Goal: Information Seeking & Learning: Learn about a topic

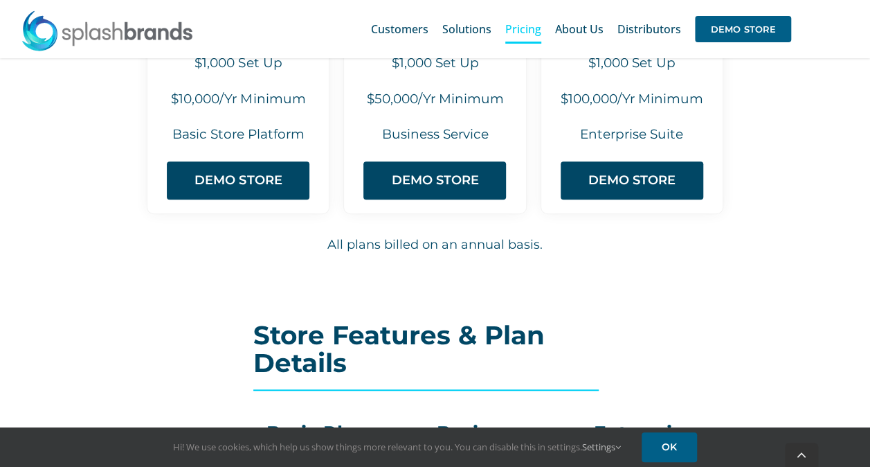
scroll to position [296, 0]
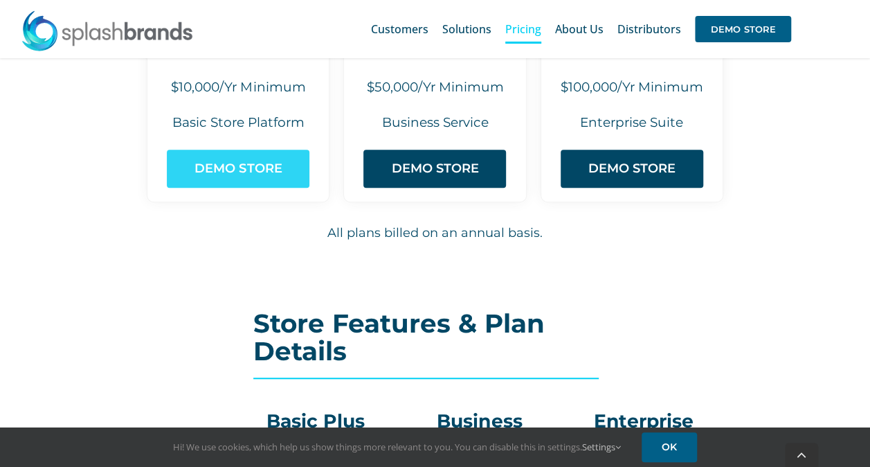
click at [281, 166] on span "DEMO STORE" at bounding box center [238, 168] width 87 height 15
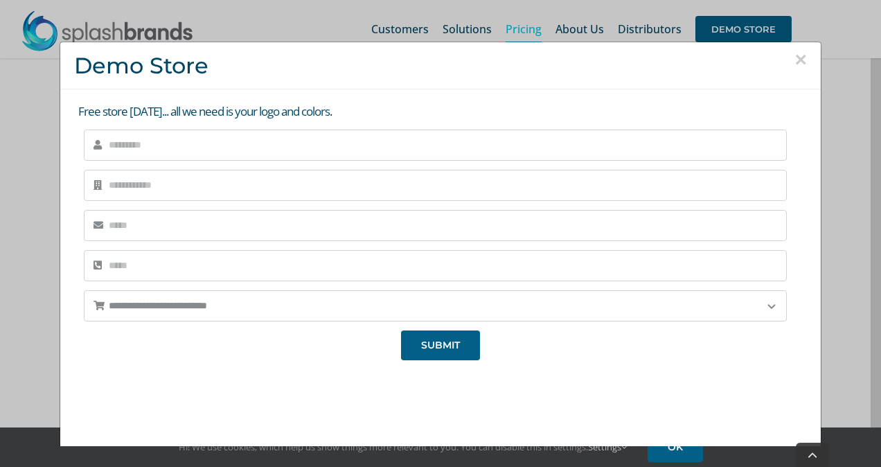
click at [794, 59] on button "×" at bounding box center [800, 59] width 12 height 21
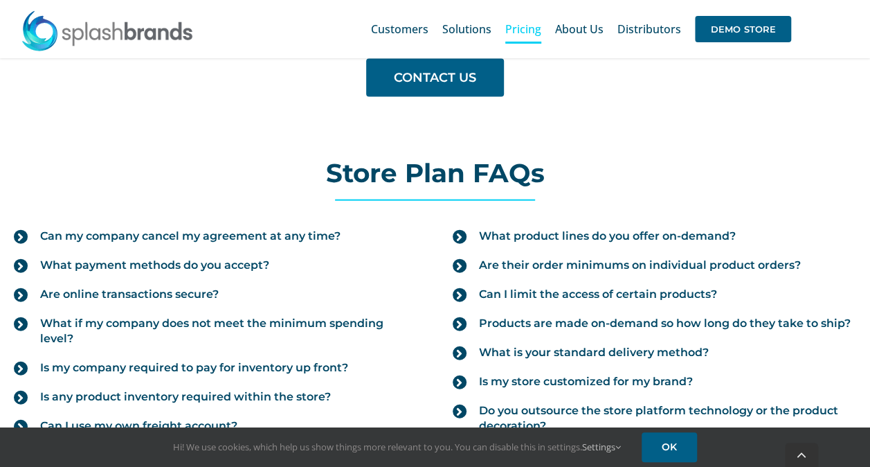
scroll to position [1510, 0]
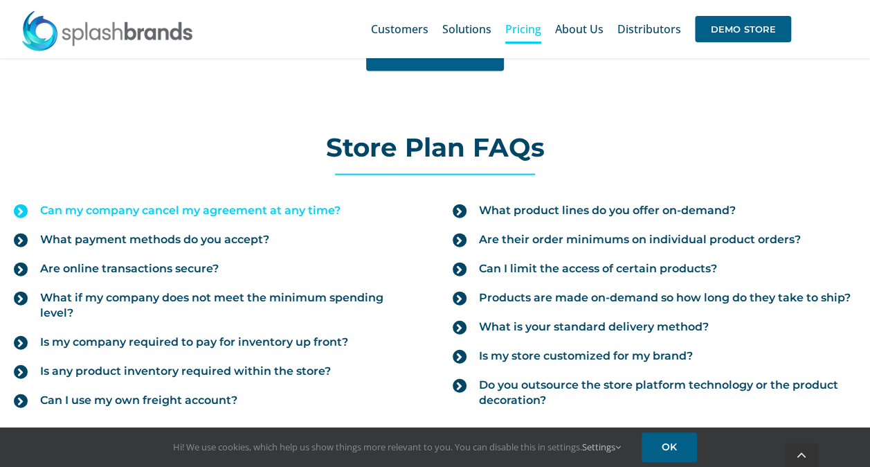
click at [307, 203] on span "Can my company cancel my agreement at any time?" at bounding box center [190, 210] width 301 height 15
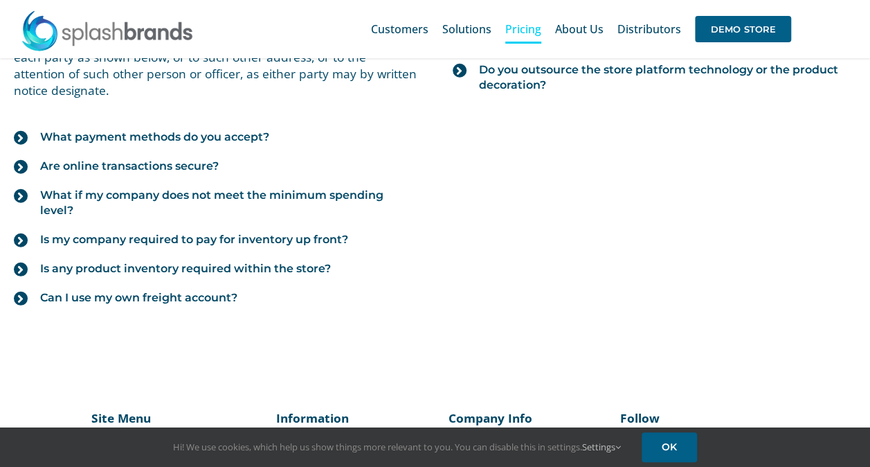
scroll to position [1789, 0]
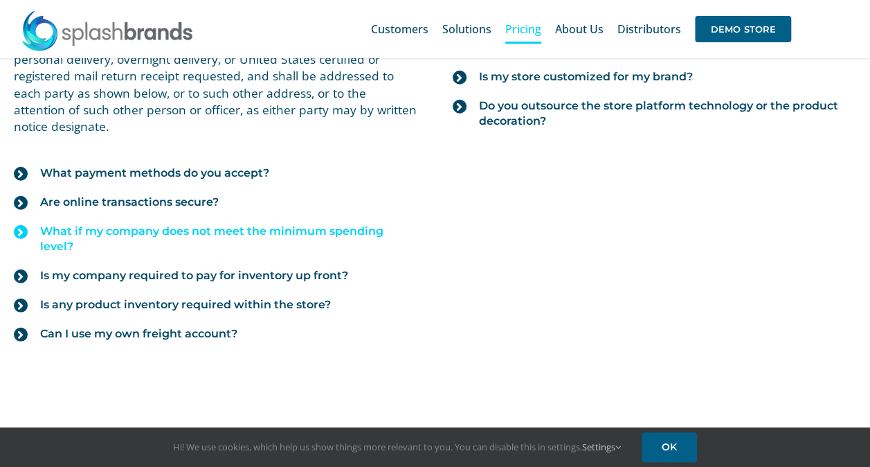
click at [219, 224] on span "What if my company does not meet the minimum spending level?" at bounding box center [228, 239] width 377 height 30
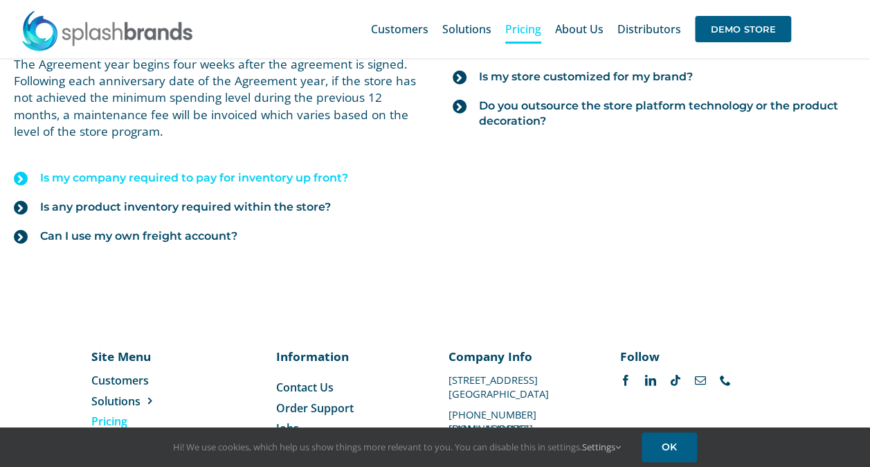
drag, startPoint x: 877, startPoint y: 363, endPoint x: 320, endPoint y: 174, distance: 588.6
click at [320, 174] on span "Is my company required to pay for inventory up front?" at bounding box center [194, 177] width 308 height 15
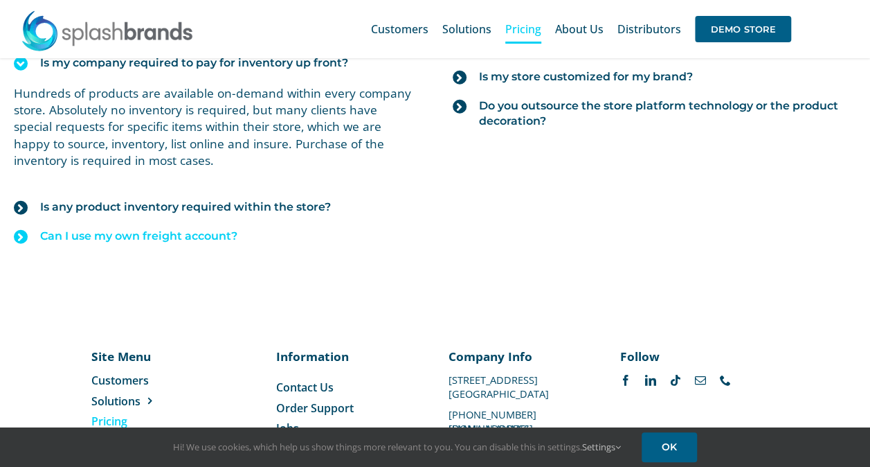
click at [231, 240] on span "Can I use my own freight account?" at bounding box center [138, 236] width 197 height 15
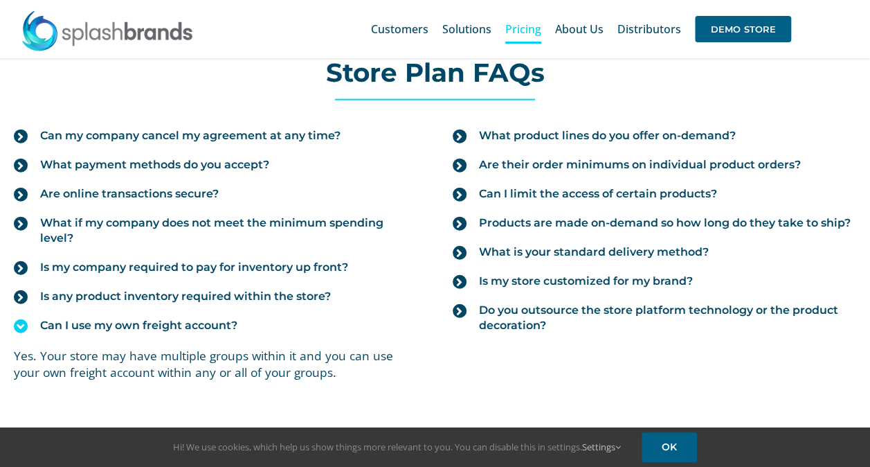
scroll to position [1578, 0]
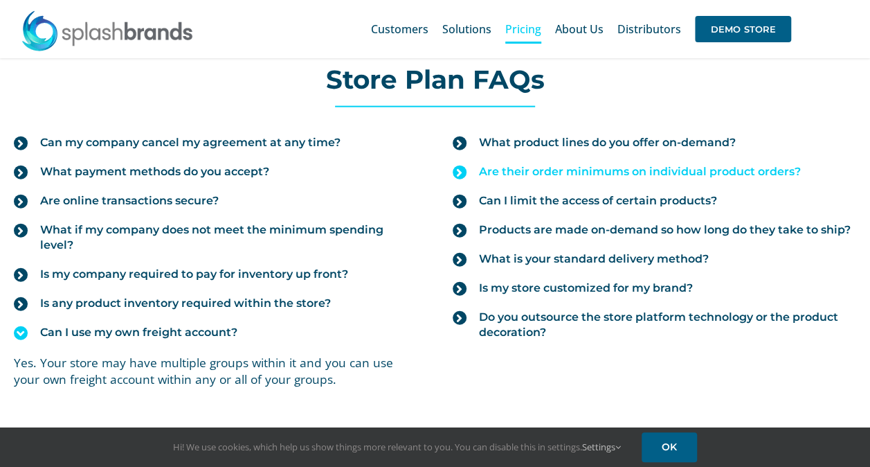
click at [782, 166] on span "Are their order minimums on individual product orders?" at bounding box center [640, 171] width 322 height 15
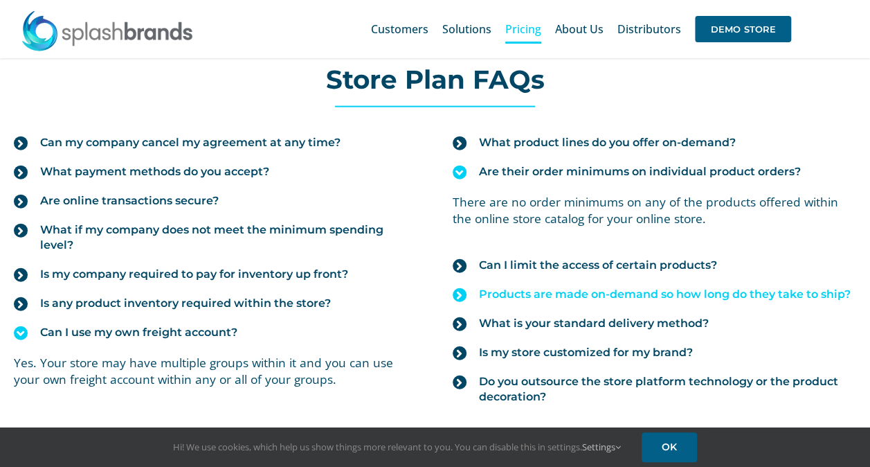
click at [733, 298] on link "Products are made on-demand so how long do they take to ship?" at bounding box center [655, 294] width 404 height 29
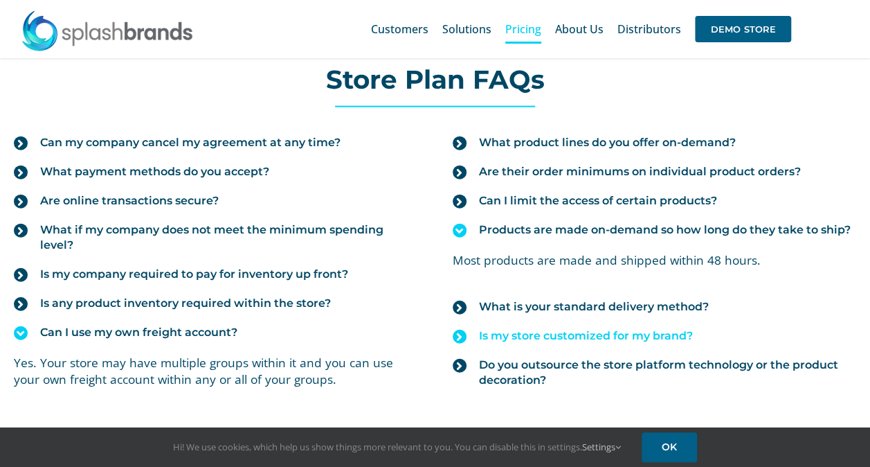
click at [665, 337] on span "Is my store customized for my brand?" at bounding box center [586, 335] width 214 height 15
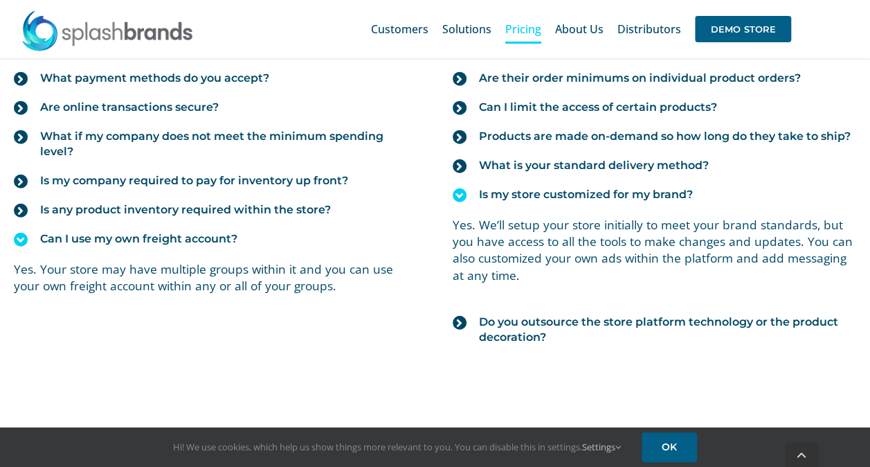
scroll to position [1686, 0]
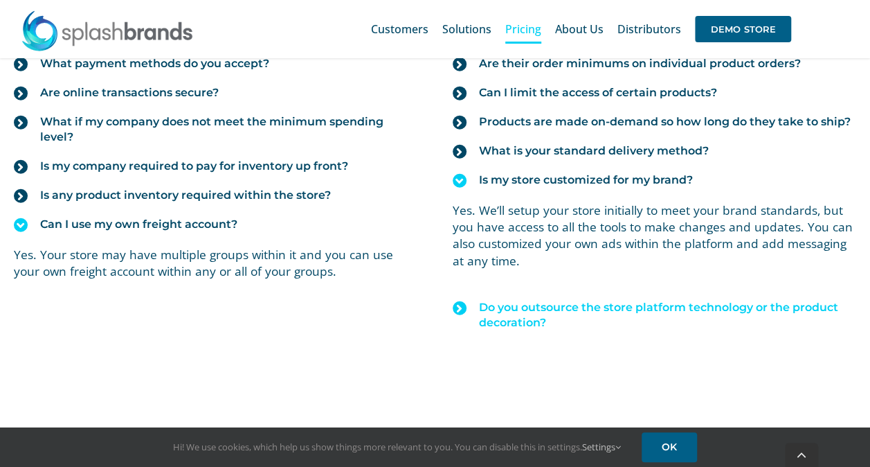
click at [792, 307] on span "Do you outsource the store platform technology or the product decoration?" at bounding box center [667, 315] width 377 height 30
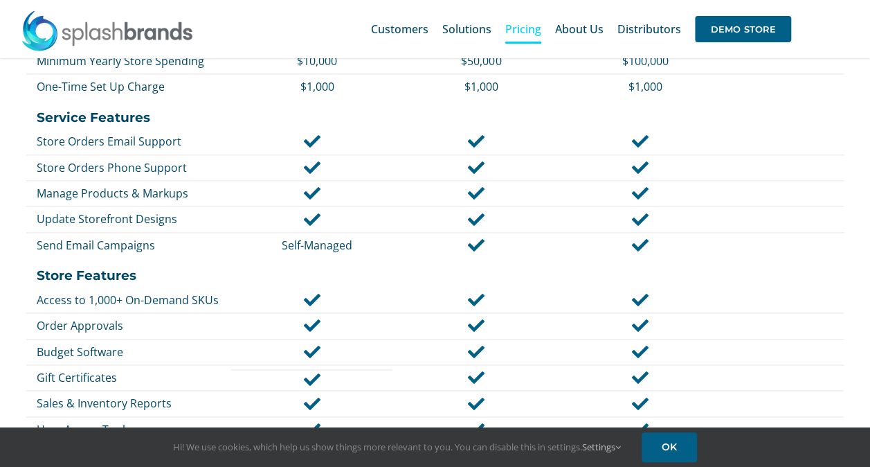
scroll to position [733, 0]
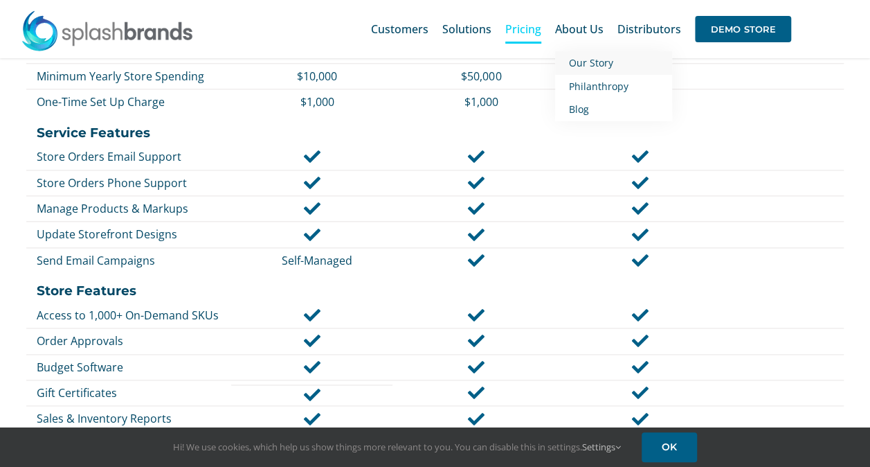
click at [596, 62] on span "Our Story" at bounding box center [591, 62] width 44 height 13
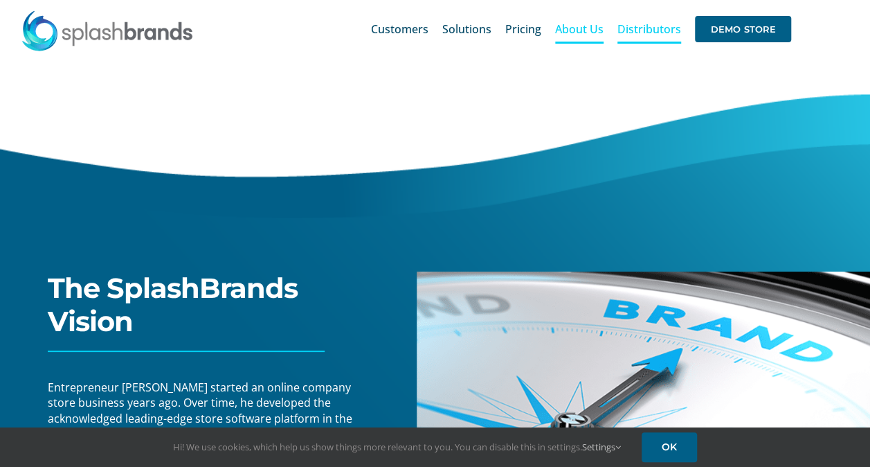
click at [659, 27] on span "Distributors" at bounding box center [650, 29] width 64 height 11
